Goal: Task Accomplishment & Management: Manage account settings

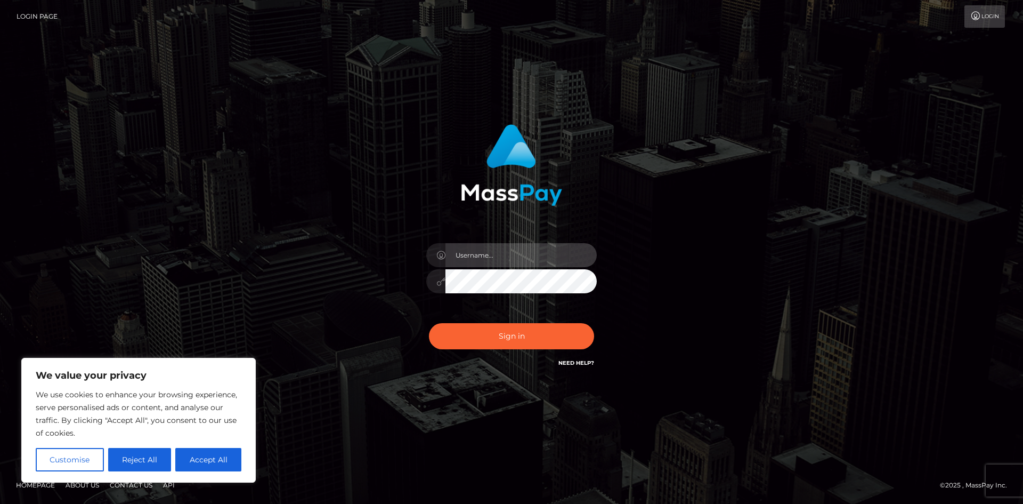
click at [505, 258] on input "text" at bounding box center [520, 255] width 151 height 24
type input "[EMAIL_ADDRESS][DOMAIN_NAME]"
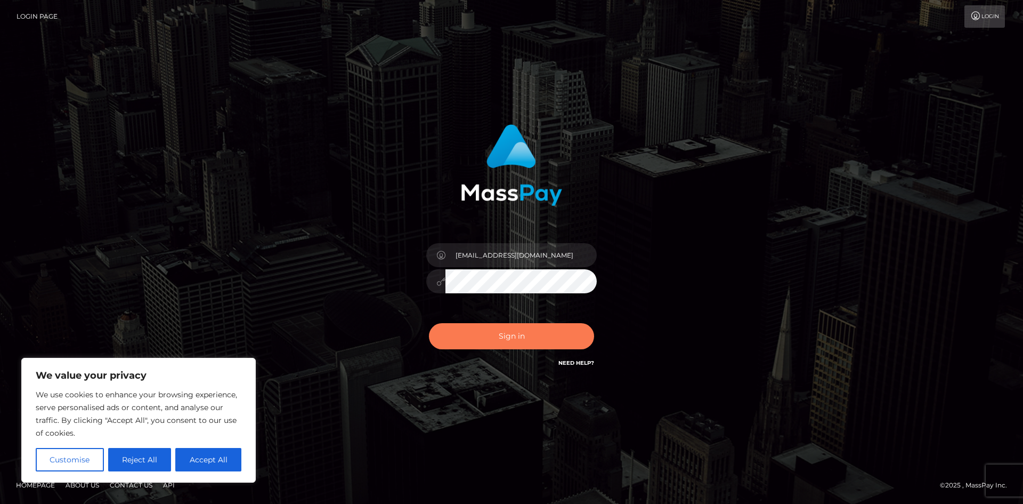
click at [524, 327] on button "Sign in" at bounding box center [511, 336] width 165 height 26
click at [973, 20] on link "Login" at bounding box center [985, 16] width 40 height 22
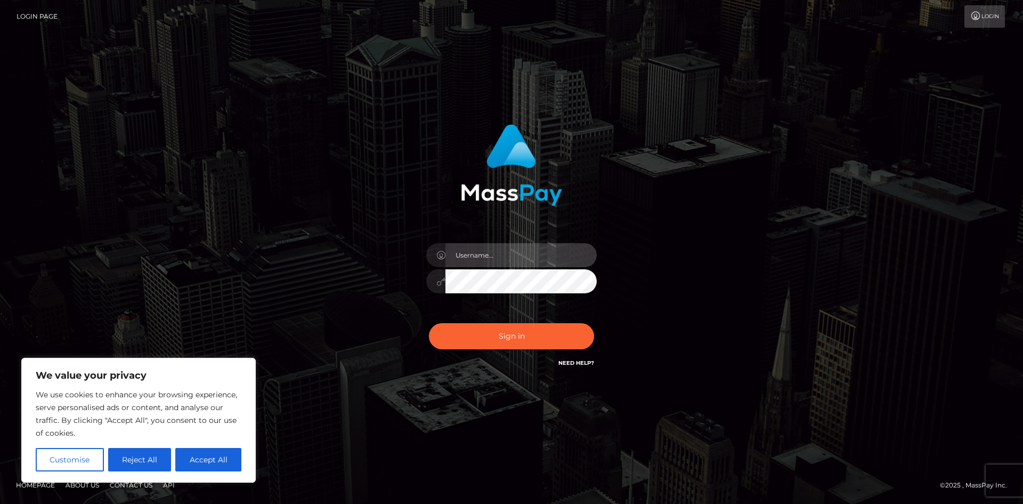
click at [511, 254] on input "text" at bounding box center [520, 255] width 151 height 24
type input "[EMAIL_ADDRESS][DOMAIN_NAME]"
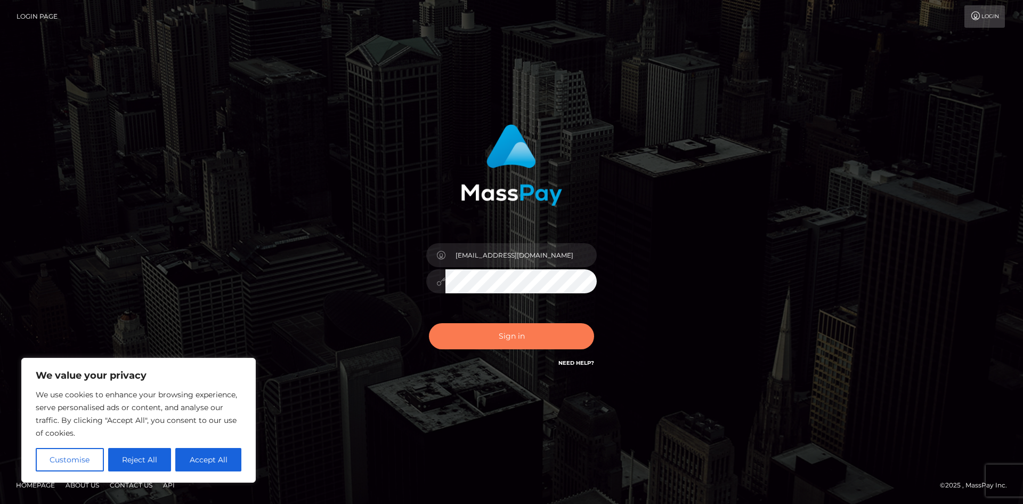
click at [531, 334] on button "Sign in" at bounding box center [511, 336] width 165 height 26
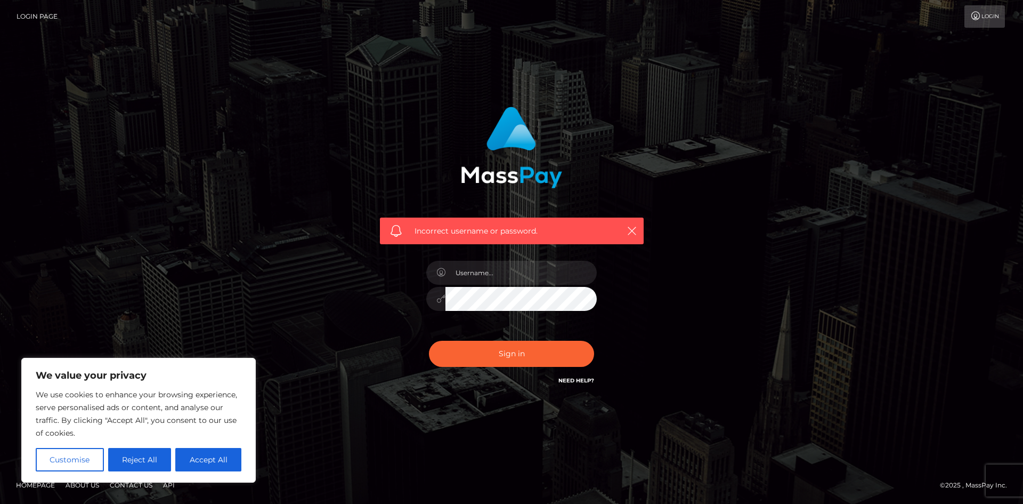
click at [40, 13] on link "Login Page" at bounding box center [37, 16] width 41 height 22
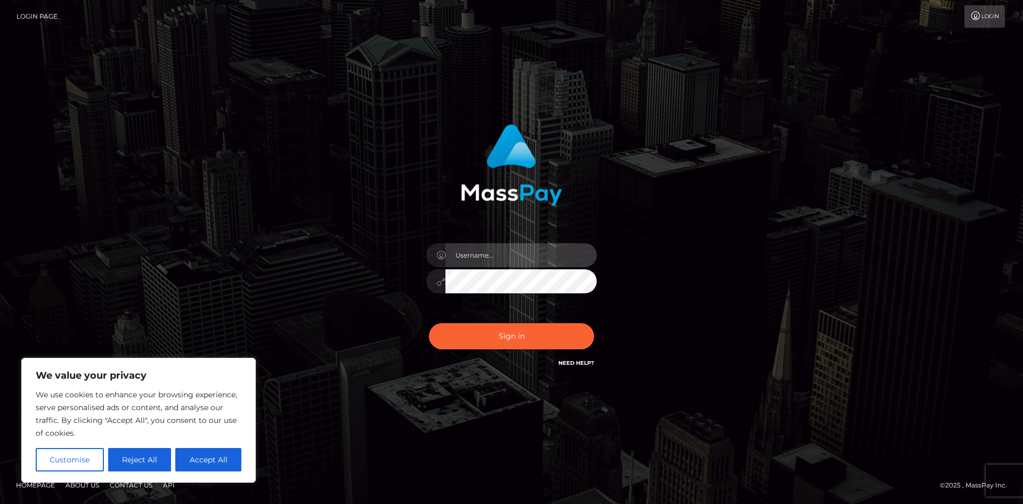
click at [505, 263] on input "text" at bounding box center [520, 255] width 151 height 24
type input "runehanekawa@gmail.com"
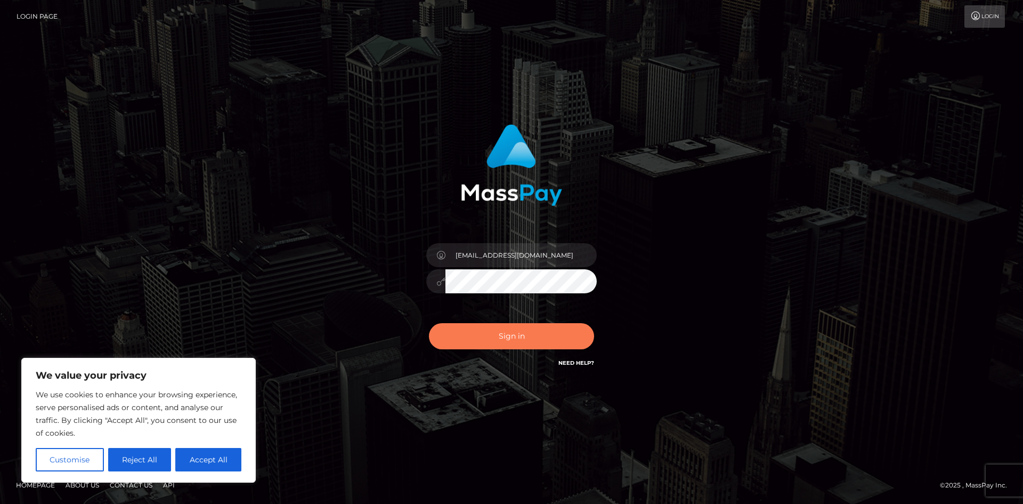
click at [545, 335] on button "Sign in" at bounding box center [511, 336] width 165 height 26
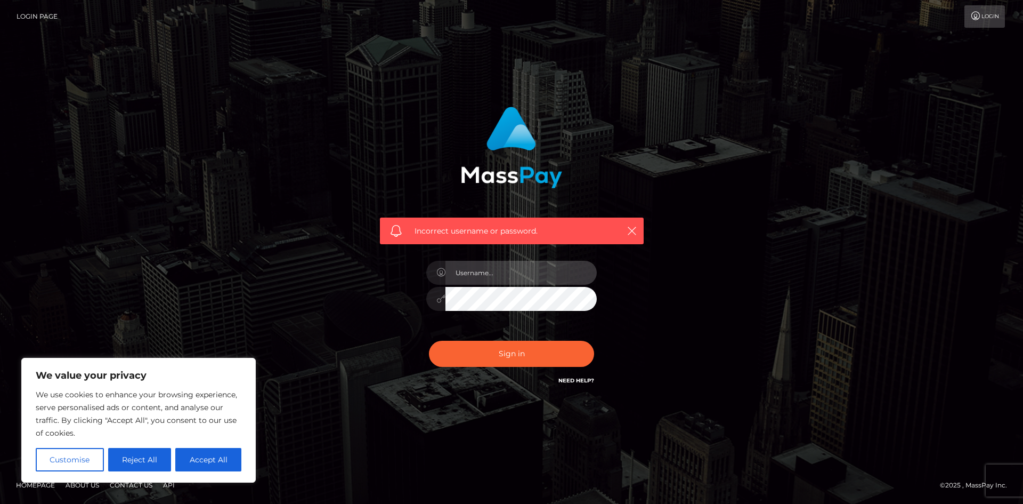
click at [513, 269] on input "text" at bounding box center [520, 273] width 151 height 24
type input "runehanekawa@gmail.com"
click at [551, 359] on button "Sign in" at bounding box center [511, 354] width 165 height 26
click at [564, 270] on input "text" at bounding box center [520, 273] width 151 height 24
click at [947, 115] on div "Incorrect username or password." at bounding box center [511, 252] width 1023 height 466
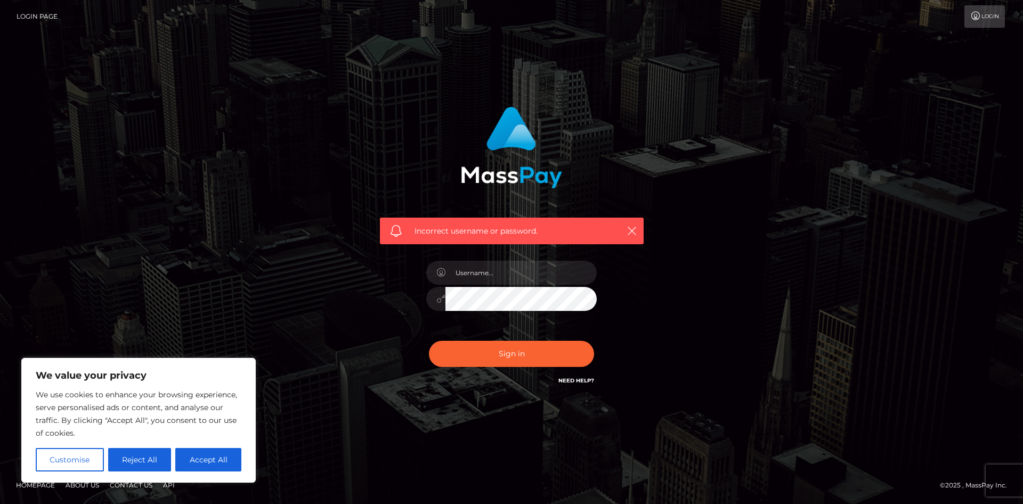
click at [586, 383] on link "Need Help?" at bounding box center [576, 380] width 36 height 7
